Goal: Register for event/course

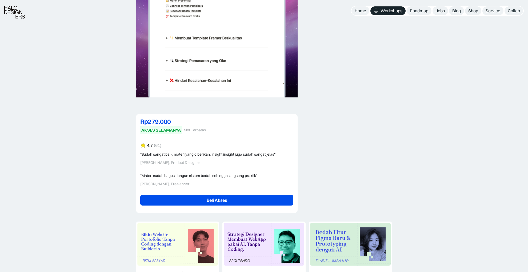
scroll to position [1173, 0]
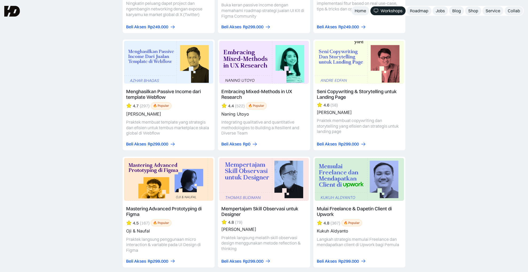
scroll to position [1144, 0]
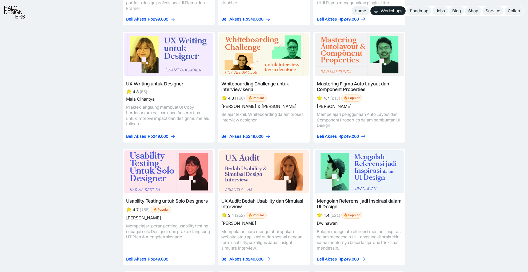
scroll to position [1927, 0]
